Goal: Information Seeking & Learning: Find specific fact

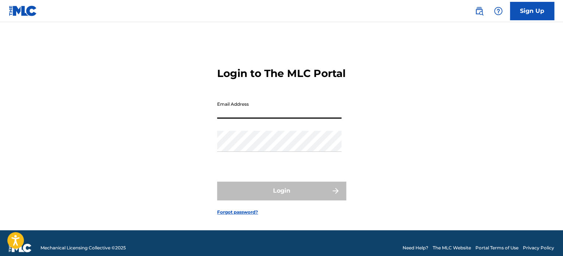
click at [257, 119] on input "Email Address" at bounding box center [279, 108] width 124 height 21
type input "[EMAIL_ADDRESS][DOMAIN_NAME]"
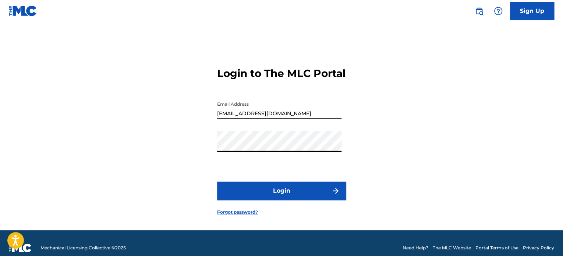
click at [294, 193] on button "Login" at bounding box center [281, 191] width 129 height 18
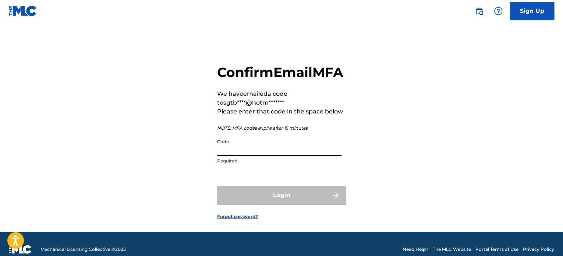
click at [281, 156] on input "Code" at bounding box center [279, 145] width 124 height 21
paste input "611354"
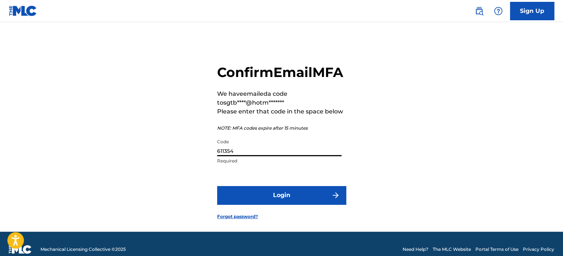
type input "611354"
click at [342, 204] on button "Login" at bounding box center [281, 195] width 129 height 18
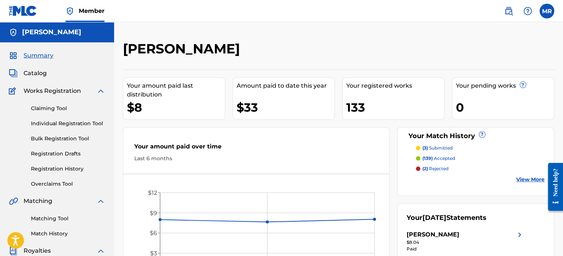
click at [435, 146] on p "(3) submitted" at bounding box center [438, 148] width 30 height 7
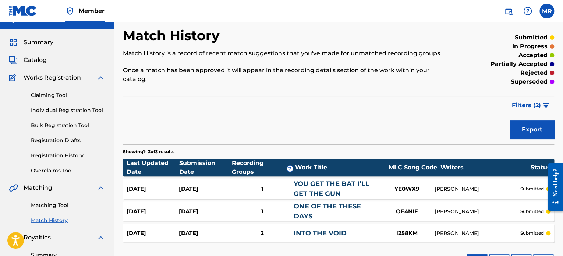
scroll to position [15, 0]
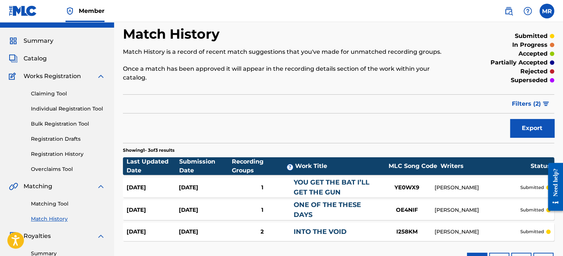
click at [49, 204] on link "Matching Tool" at bounding box center [68, 204] width 74 height 8
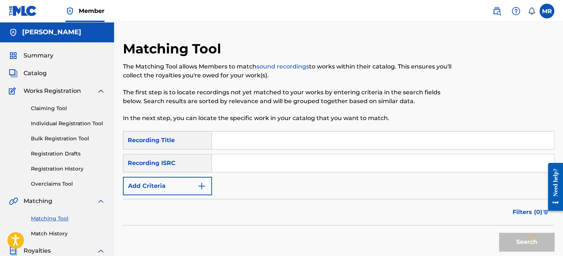
click at [200, 184] on img "Search Form" at bounding box center [201, 186] width 9 height 9
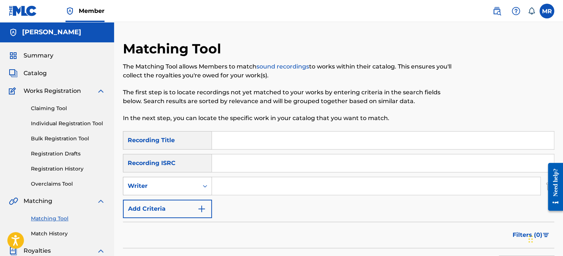
click at [202, 187] on icon "Search Form" at bounding box center [204, 185] width 7 height 7
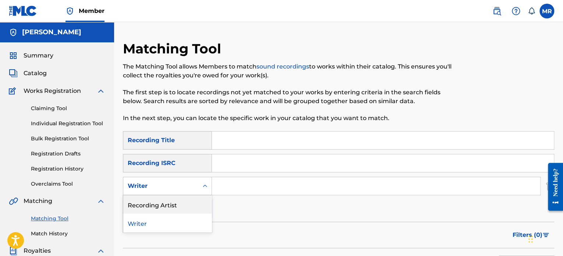
click at [201, 206] on div "Recording Artist" at bounding box center [167, 204] width 88 height 18
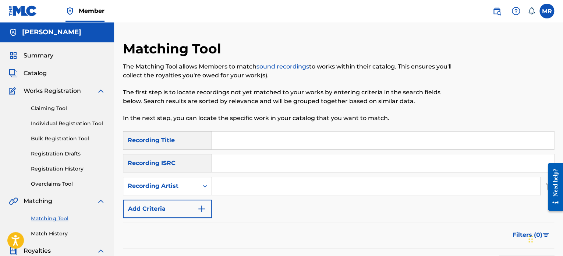
click at [233, 191] on input "Search Form" at bounding box center [376, 186] width 328 height 18
click at [373, 207] on div "SearchWithCriteria5994cfa6-deb1-430f-9fee-a389fc8267ff Recording Title SearchWi…" at bounding box center [339, 174] width 432 height 87
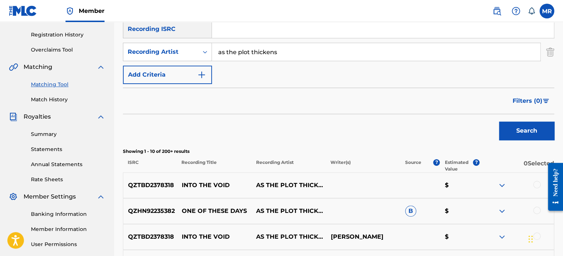
scroll to position [59, 0]
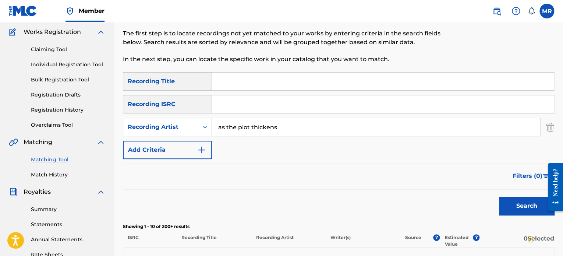
click at [302, 129] on input "as the plot thickens" at bounding box center [376, 127] width 328 height 18
type input "red tide"
click at [499, 197] on button "Search" at bounding box center [526, 206] width 55 height 18
click at [361, 183] on div "Filters ( 0 )" at bounding box center [339, 176] width 432 height 27
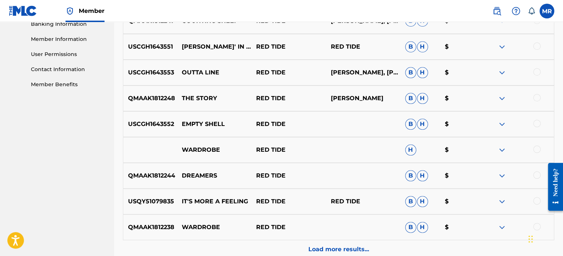
scroll to position [339, 0]
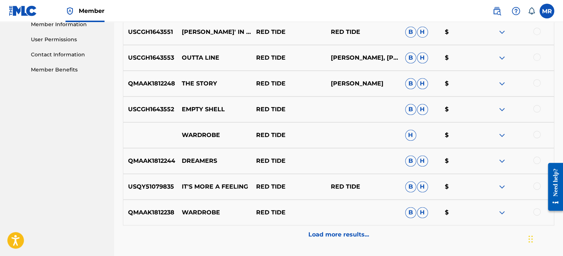
click at [334, 234] on p "Load more results..." at bounding box center [339, 234] width 61 height 9
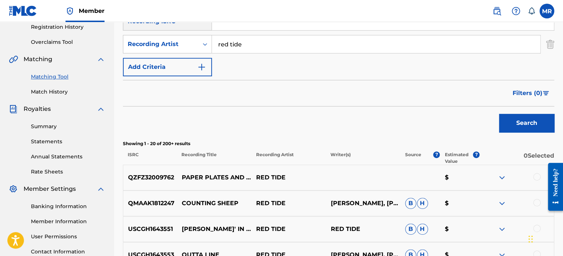
scroll to position [191, 0]
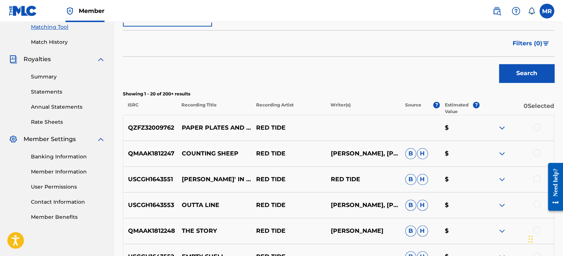
click at [501, 126] on img at bounding box center [502, 127] width 9 height 9
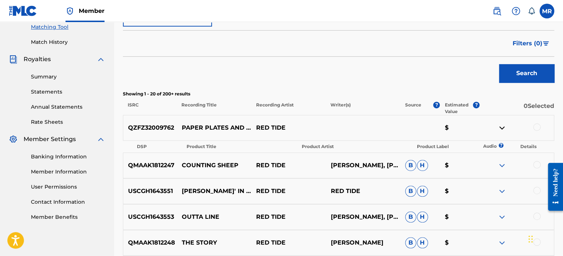
click at [501, 126] on img at bounding box center [502, 127] width 9 height 9
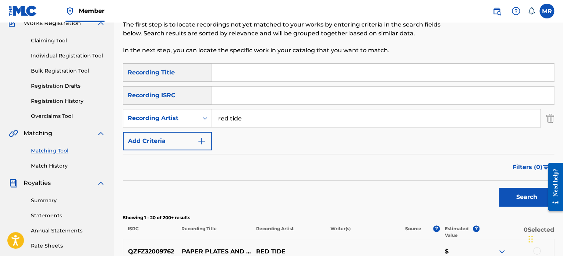
scroll to position [59, 0]
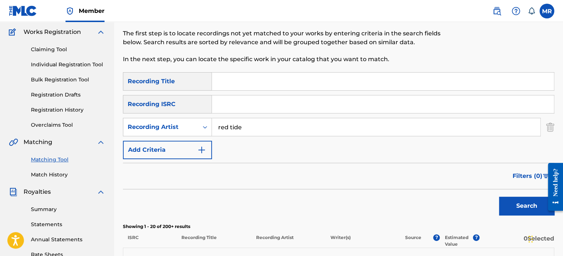
click at [67, 125] on link "Overclaims Tool" at bounding box center [68, 125] width 74 height 8
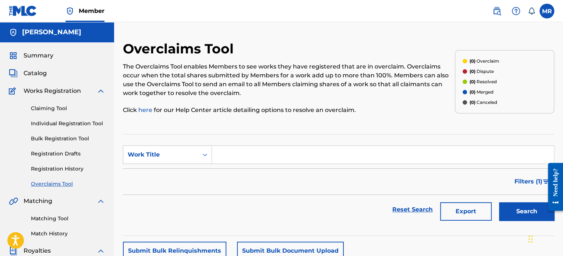
click at [241, 156] on input "Search Form" at bounding box center [383, 155] width 342 height 18
type input "into the void"
click at [499, 202] on button "Search" at bounding box center [526, 211] width 55 height 18
click at [288, 197] on div "Reset Search Export Search" at bounding box center [339, 209] width 432 height 29
click at [36, 72] on span "Catalog" at bounding box center [35, 73] width 23 height 9
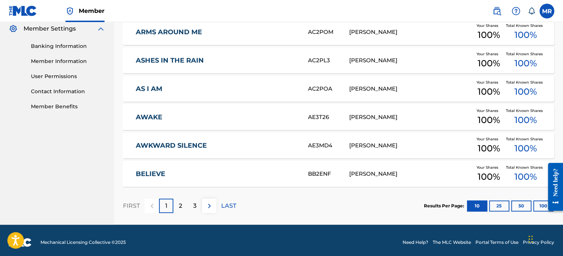
scroll to position [306, 0]
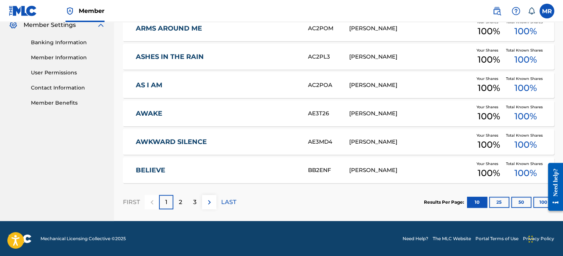
click at [538, 203] on button "100" at bounding box center [544, 202] width 20 height 11
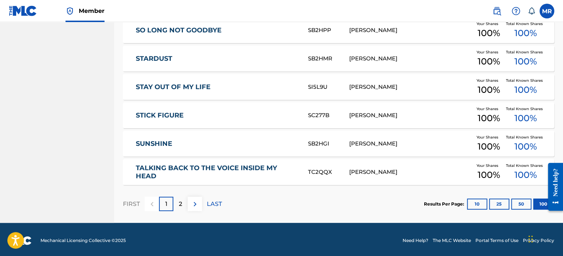
scroll to position [2858, 0]
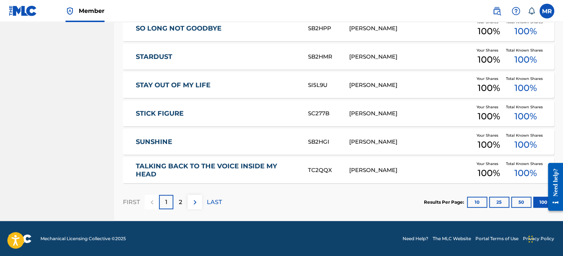
click at [182, 202] on div "2" at bounding box center [180, 202] width 14 height 14
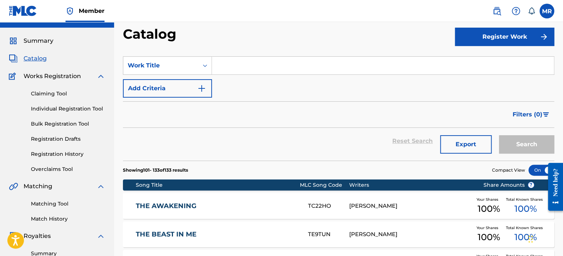
scroll to position [0, 0]
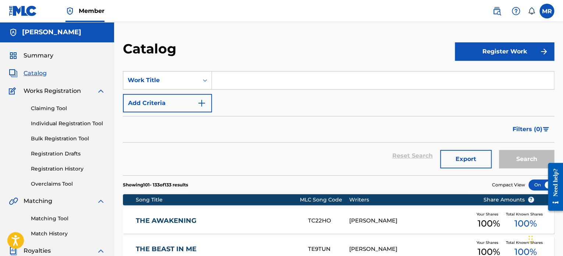
click at [278, 84] on input "Search Form" at bounding box center [383, 80] width 342 height 18
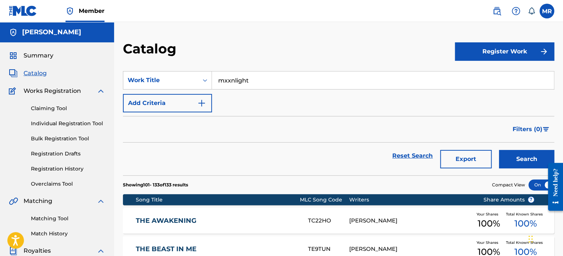
type input "mxxnlight"
click at [499, 150] on button "Search" at bounding box center [526, 159] width 55 height 18
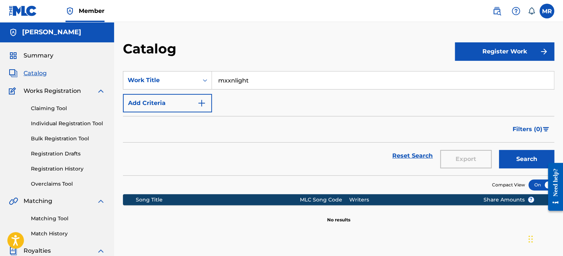
click at [58, 217] on link "Matching Tool" at bounding box center [68, 219] width 74 height 8
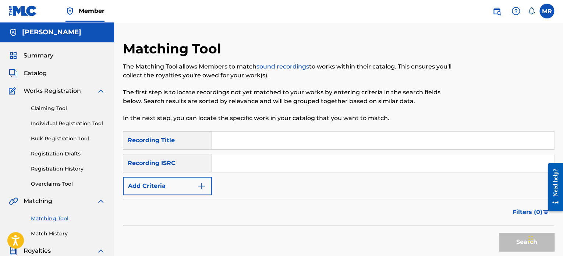
click at [207, 187] on button "Add Criteria" at bounding box center [167, 186] width 89 height 18
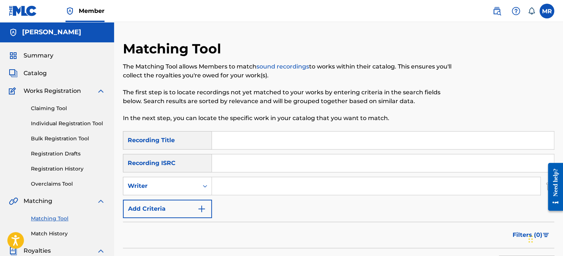
click at [243, 143] on input "Search Form" at bounding box center [383, 140] width 342 height 18
type input "mxxnlight"
click at [468, 89] on div at bounding box center [504, 86] width 99 height 91
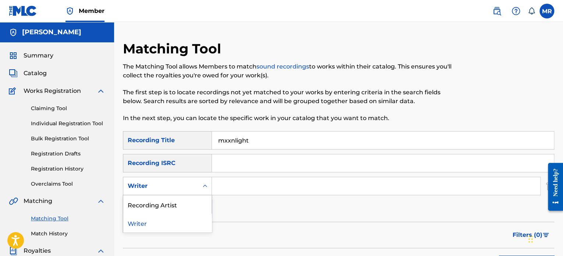
click at [206, 188] on icon "Search Form" at bounding box center [204, 185] width 7 height 7
click at [198, 203] on div "Recording Artist" at bounding box center [167, 204] width 88 height 18
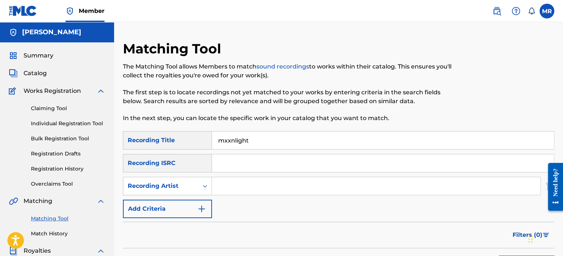
click at [232, 183] on input "Search Form" at bounding box center [376, 186] width 328 height 18
click at [286, 214] on div "SearchWithCriteria5994cfa6-deb1-430f-9fee-a389fc8267ff Recording Title mxxnligh…" at bounding box center [339, 174] width 432 height 87
click at [291, 187] on input "savage" at bounding box center [376, 186] width 328 height 18
type input "savage mane"
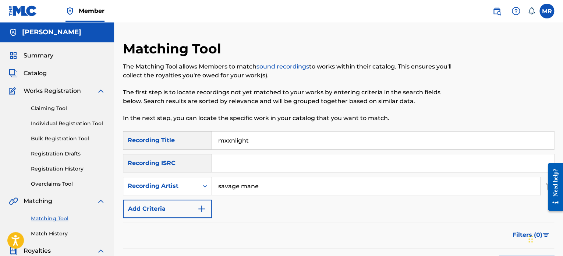
click at [293, 200] on div "SearchWithCriteria5994cfa6-deb1-430f-9fee-a389fc8267ff Recording Title mxxnligh…" at bounding box center [339, 174] width 432 height 87
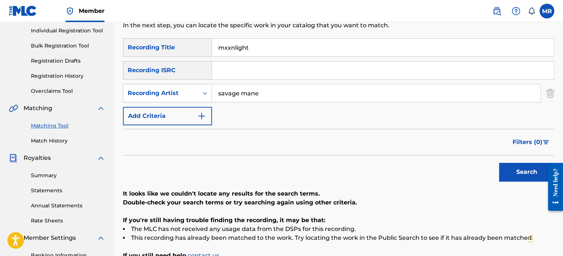
scroll to position [103, 0]
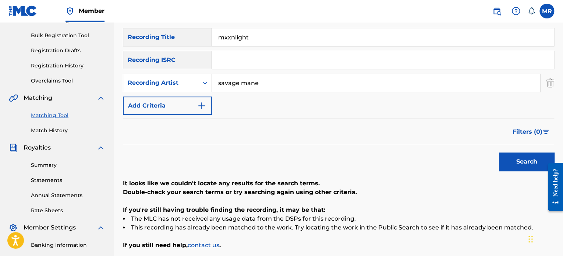
click at [504, 157] on button "Search" at bounding box center [526, 161] width 55 height 18
click at [321, 33] on input "mxxnlight" at bounding box center [383, 37] width 342 height 18
type input "m"
click at [526, 162] on button "Search" at bounding box center [526, 161] width 55 height 18
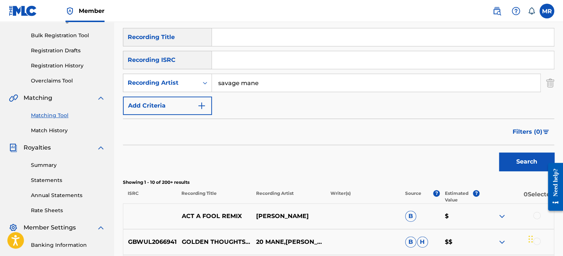
click at [333, 165] on div "Search" at bounding box center [339, 159] width 432 height 29
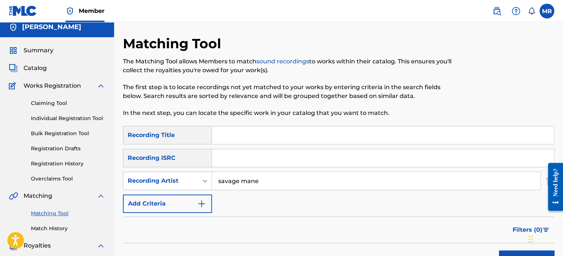
scroll to position [0, 0]
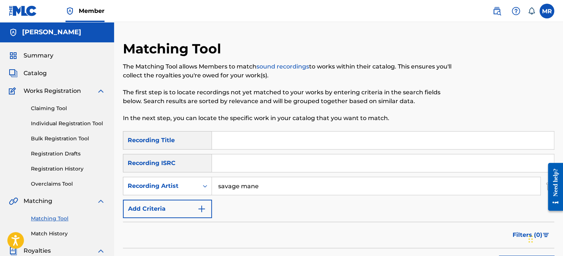
click at [240, 187] on input "savage mane" at bounding box center [376, 186] width 328 height 18
type input "savagemane"
click at [284, 209] on div "SearchWithCriteria5994cfa6-deb1-430f-9fee-a389fc8267ff Recording Title SearchWi…" at bounding box center [339, 174] width 432 height 87
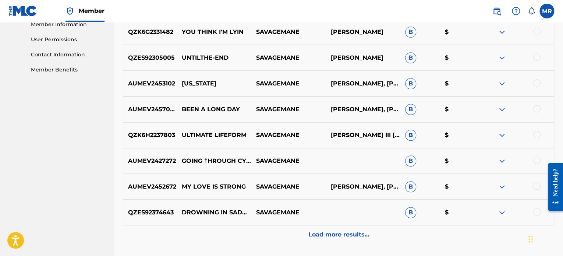
scroll to position [354, 0]
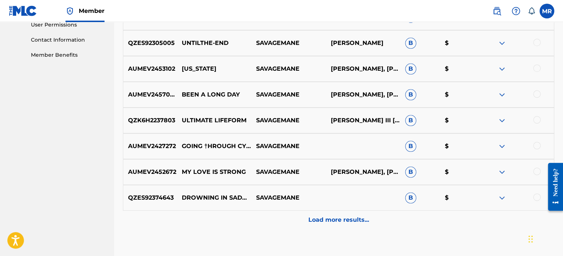
click at [326, 218] on p "Load more results..." at bounding box center [339, 219] width 61 height 9
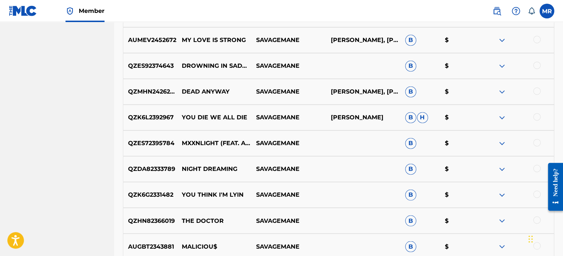
scroll to position [486, 0]
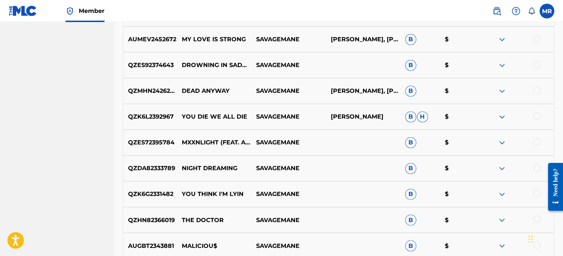
click at [503, 141] on img at bounding box center [502, 142] width 9 height 9
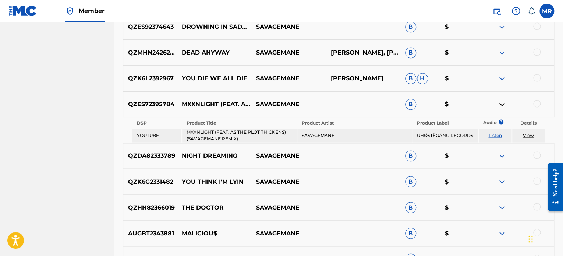
scroll to position [619, 0]
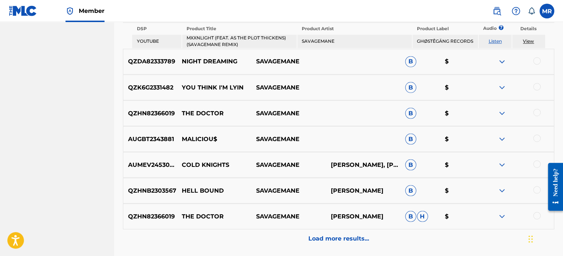
click at [348, 238] on p "Load more results..." at bounding box center [339, 238] width 61 height 9
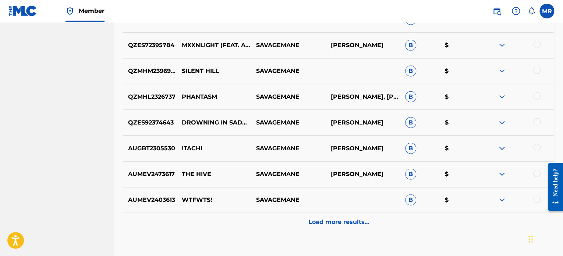
scroll to position [869, 0]
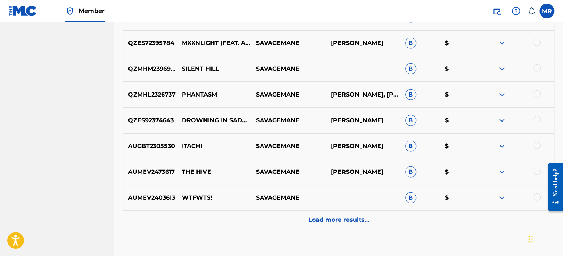
click at [340, 221] on p "Load more results..." at bounding box center [339, 219] width 61 height 9
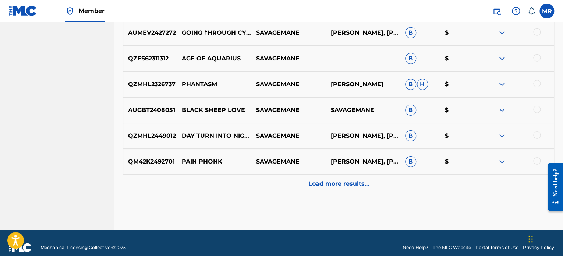
scroll to position [1164, 0]
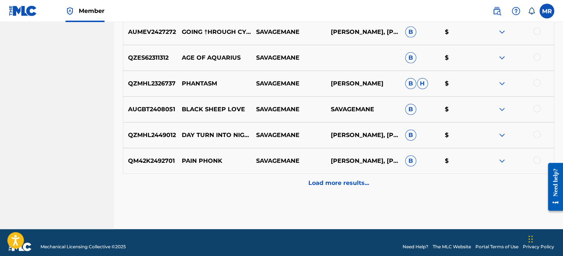
click at [335, 178] on div "Load more results..." at bounding box center [339, 183] width 432 height 18
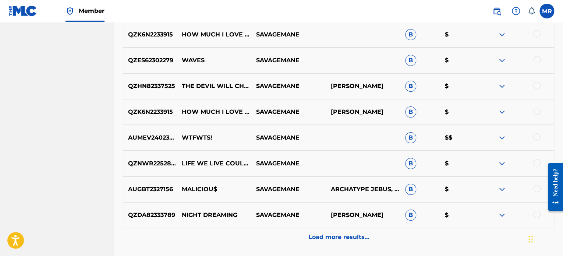
scroll to position [1414, 0]
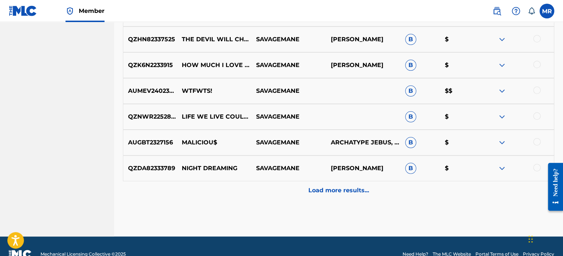
click at [333, 194] on div "Load more results..." at bounding box center [339, 190] width 432 height 18
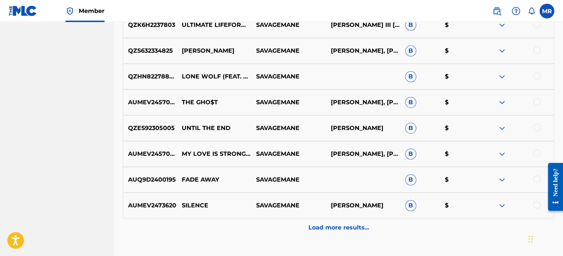
scroll to position [1635, 0]
click at [345, 224] on p "Load more results..." at bounding box center [339, 227] width 61 height 9
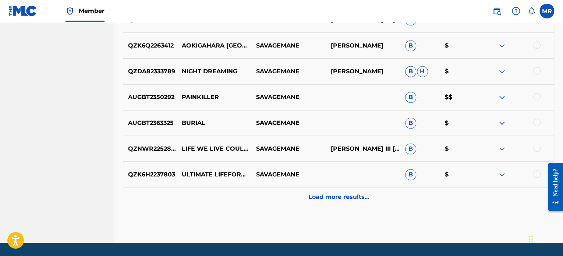
scroll to position [1930, 0]
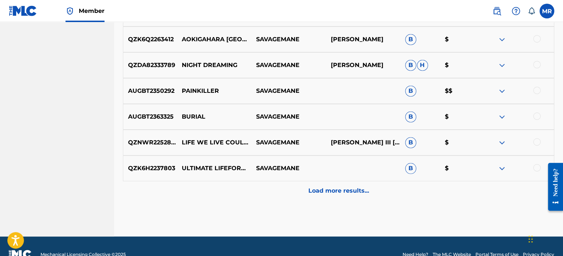
click at [333, 191] on p "Load more results..." at bounding box center [339, 190] width 61 height 9
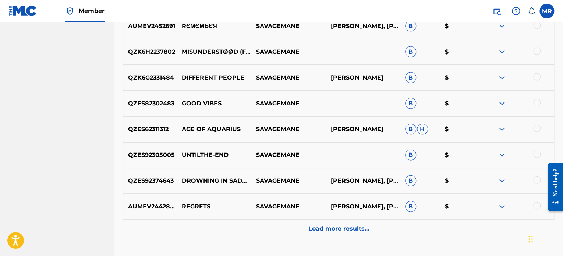
scroll to position [2151, 0]
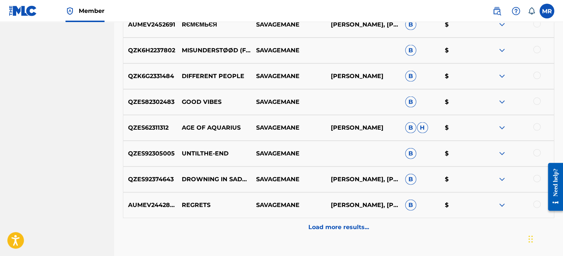
click at [361, 230] on p "Load more results..." at bounding box center [339, 227] width 61 height 9
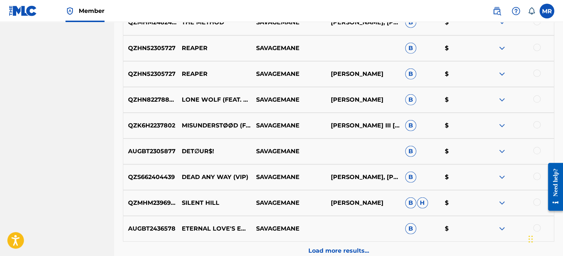
scroll to position [2386, 0]
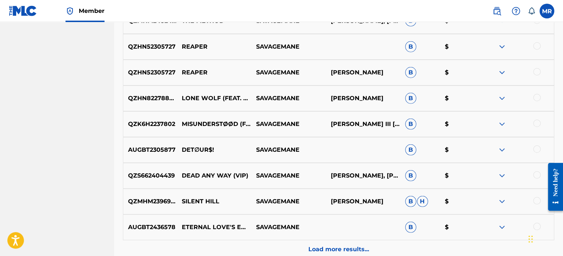
click at [346, 247] on p "Load more results..." at bounding box center [339, 249] width 61 height 9
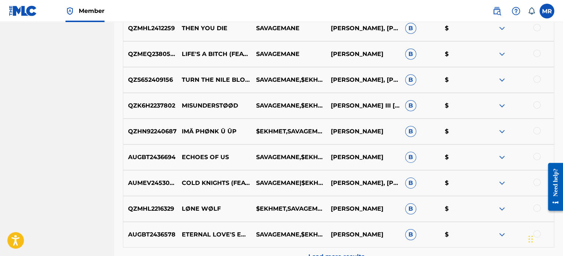
scroll to position [2651, 0]
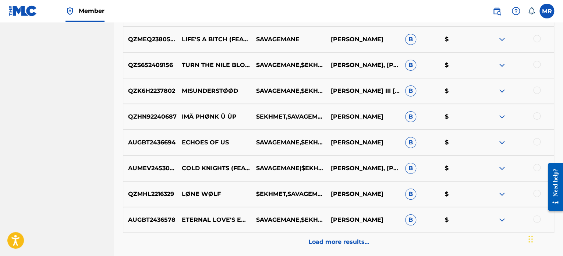
click at [348, 241] on p "Load more results..." at bounding box center [339, 242] width 61 height 9
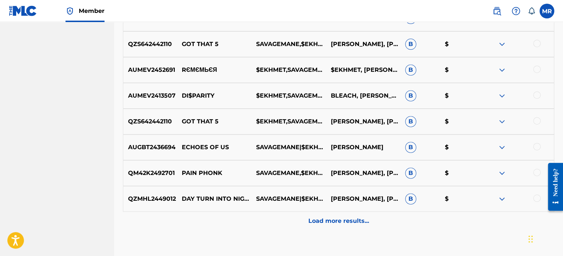
scroll to position [2931, 0]
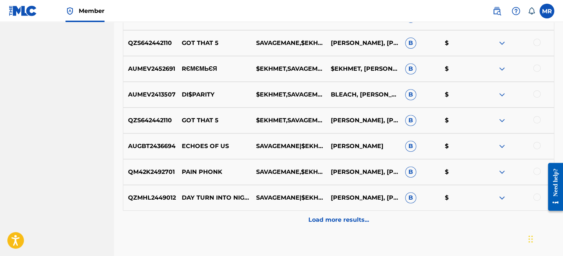
click at [340, 222] on p "Load more results..." at bounding box center [339, 219] width 61 height 9
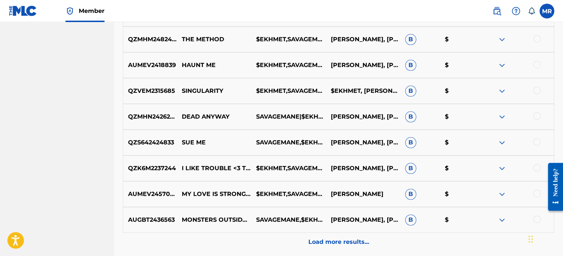
scroll to position [3211, 0]
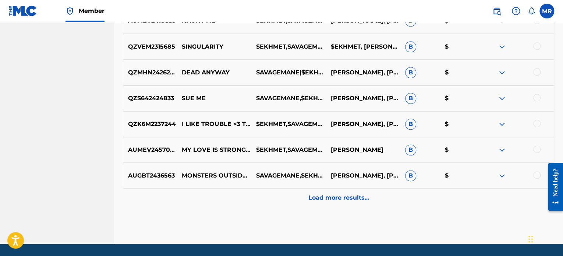
click at [343, 197] on p "Load more results..." at bounding box center [339, 197] width 61 height 9
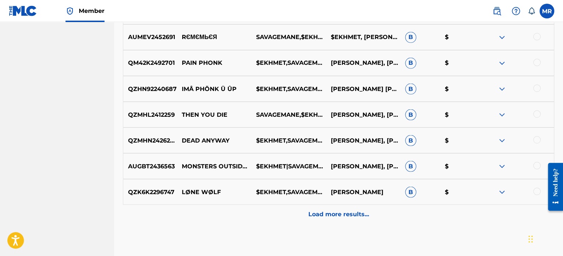
scroll to position [3476, 0]
